Goal: Find specific page/section: Find specific page/section

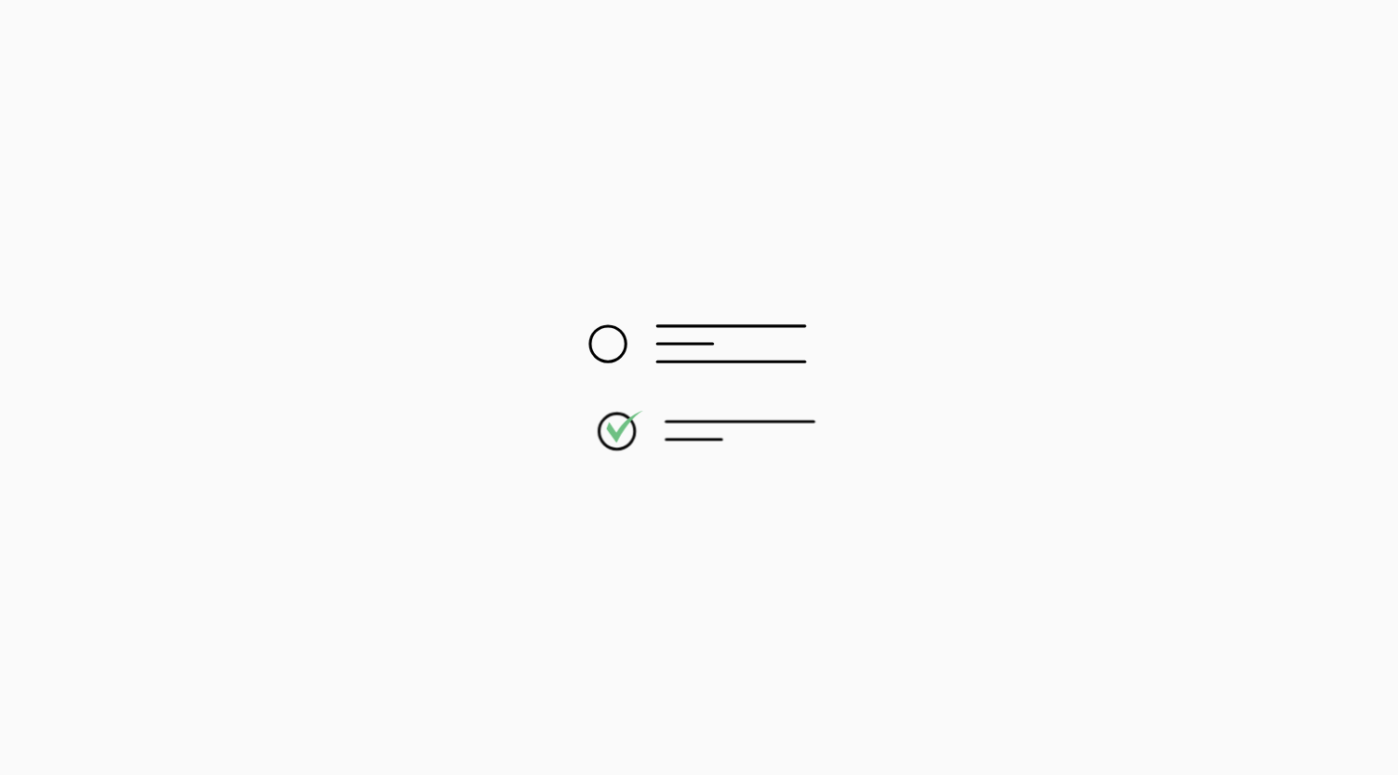
drag, startPoint x: 0, startPoint y: 0, endPoint x: 191, endPoint y: 311, distance: 365.5
click at [191, 311] on div at bounding box center [699, 387] width 1398 height 775
